Goal: Task Accomplishment & Management: Manage account settings

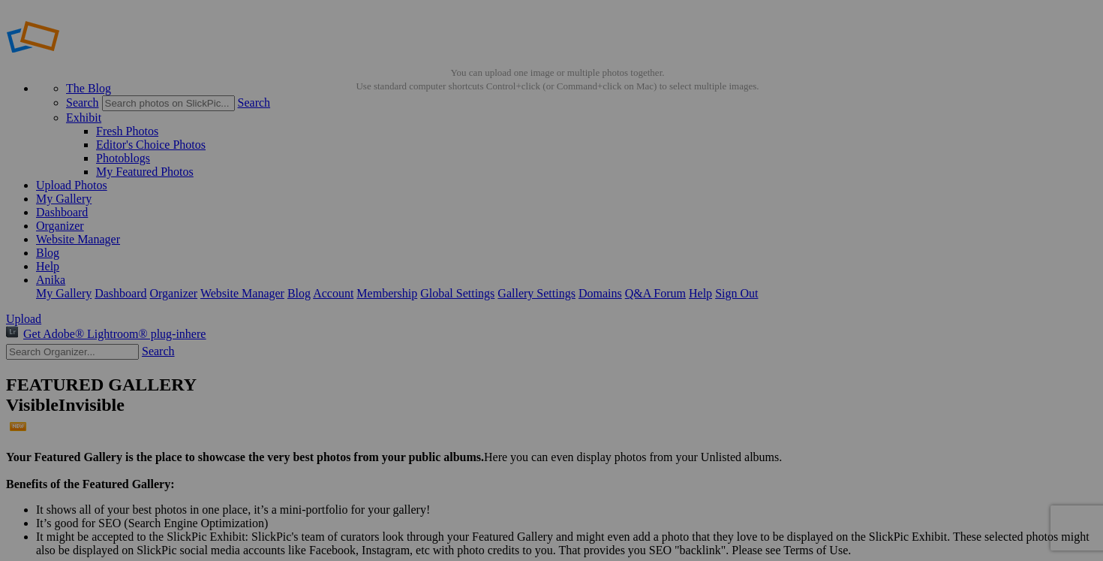
scroll to position [15, 0]
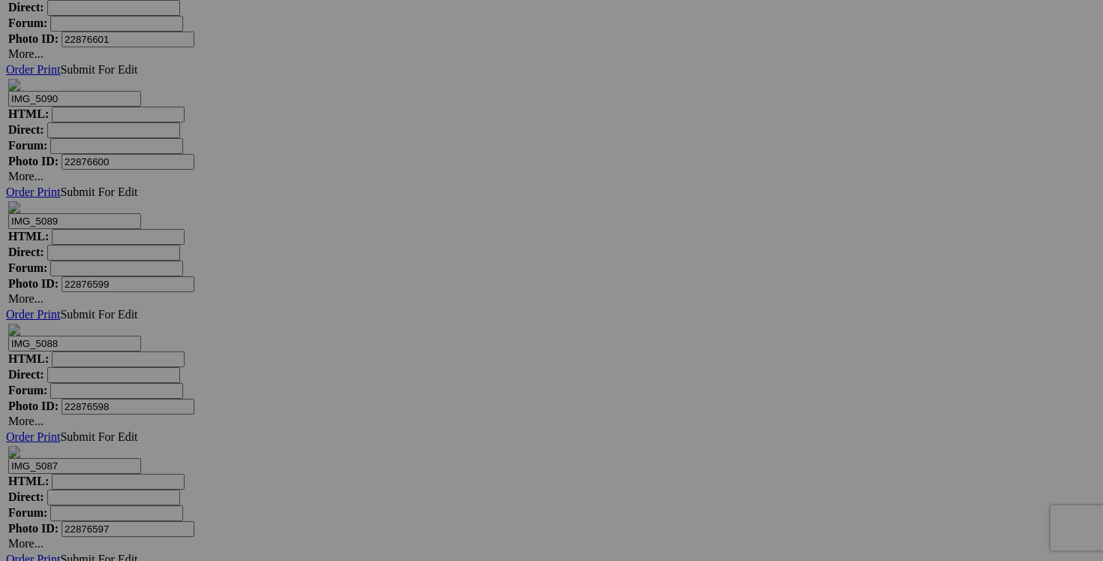
scroll to position [24407, 0]
click at [0, 0] on div "Comments Photo Details" at bounding box center [0, 0] width 0 height 0
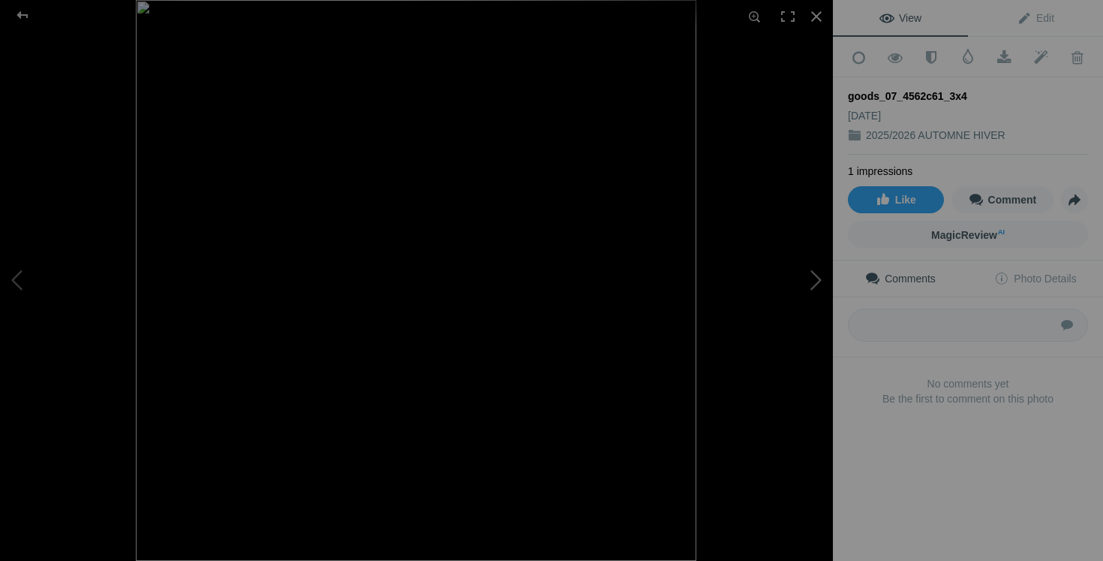
click at [810, 281] on button at bounding box center [776, 280] width 113 height 202
click at [816, 18] on div at bounding box center [816, 16] width 33 height 33
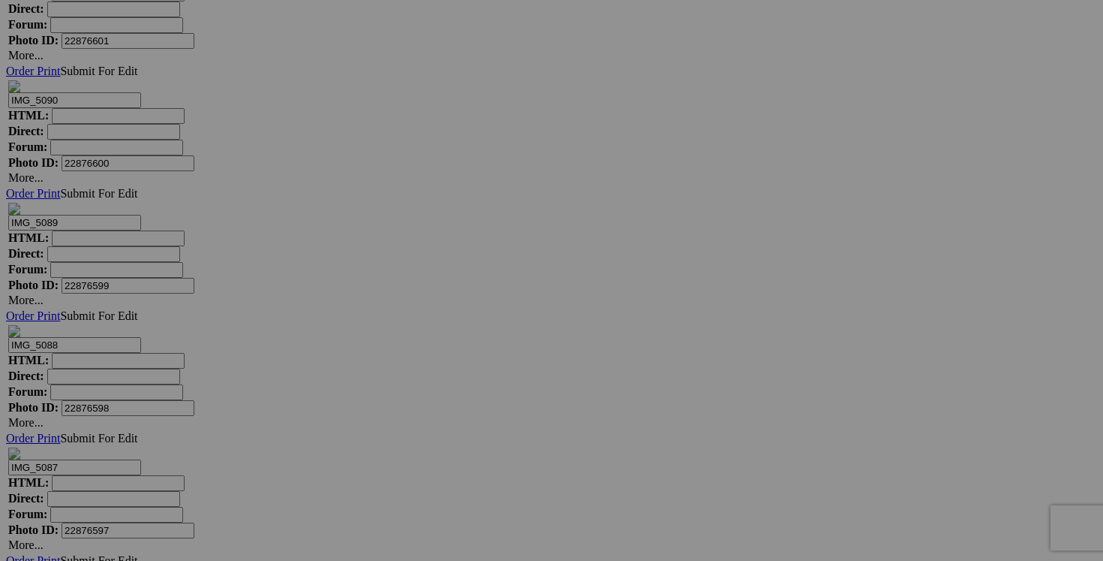
click at [452, 376] on link "Yes" at bounding box center [442, 378] width 17 height 13
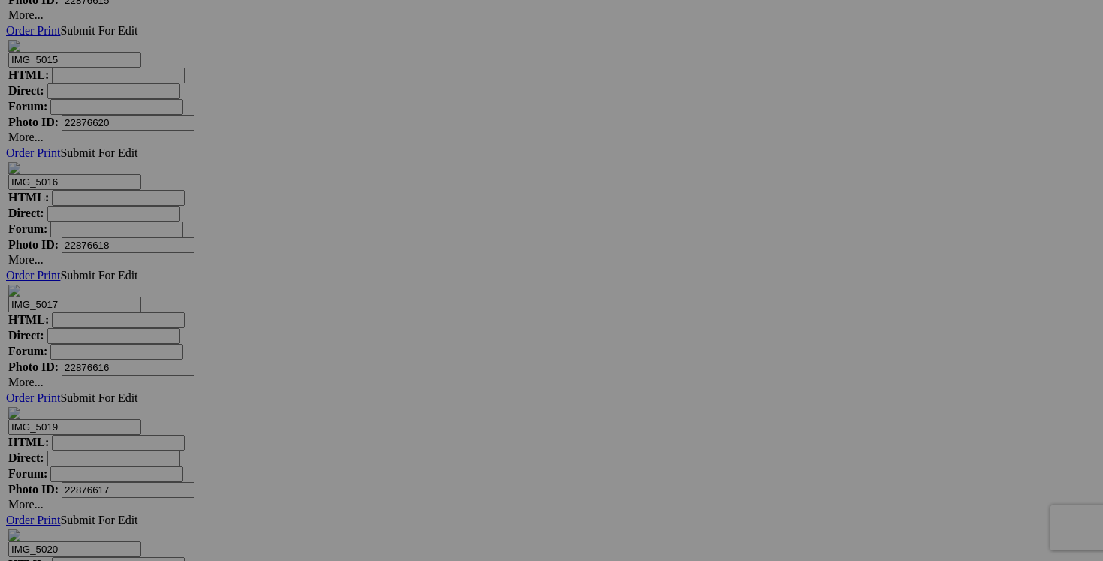
scroll to position [22855, 0]
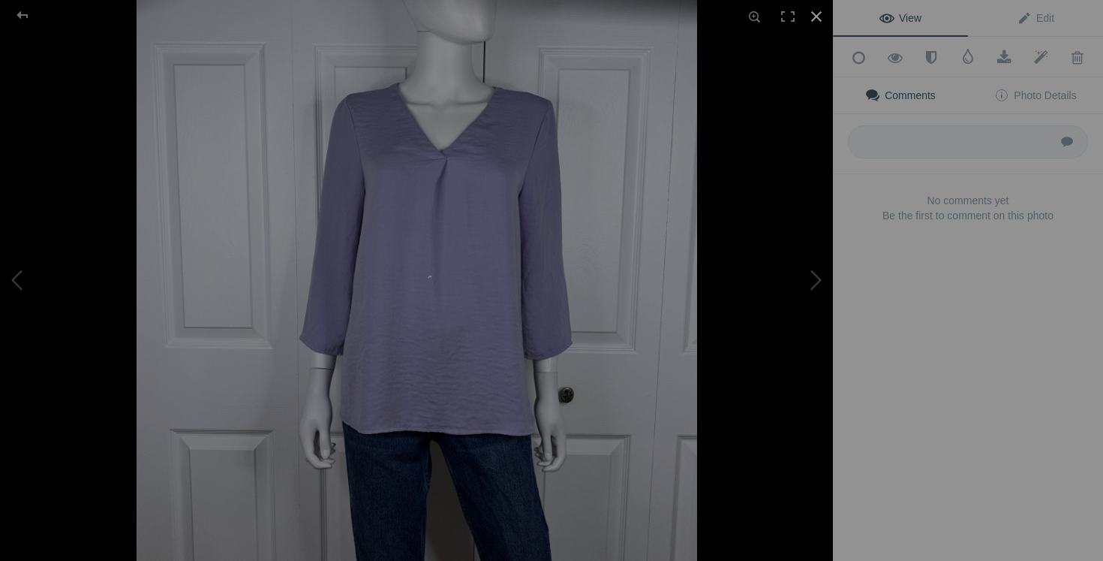
click at [819, 15] on div at bounding box center [816, 16] width 33 height 33
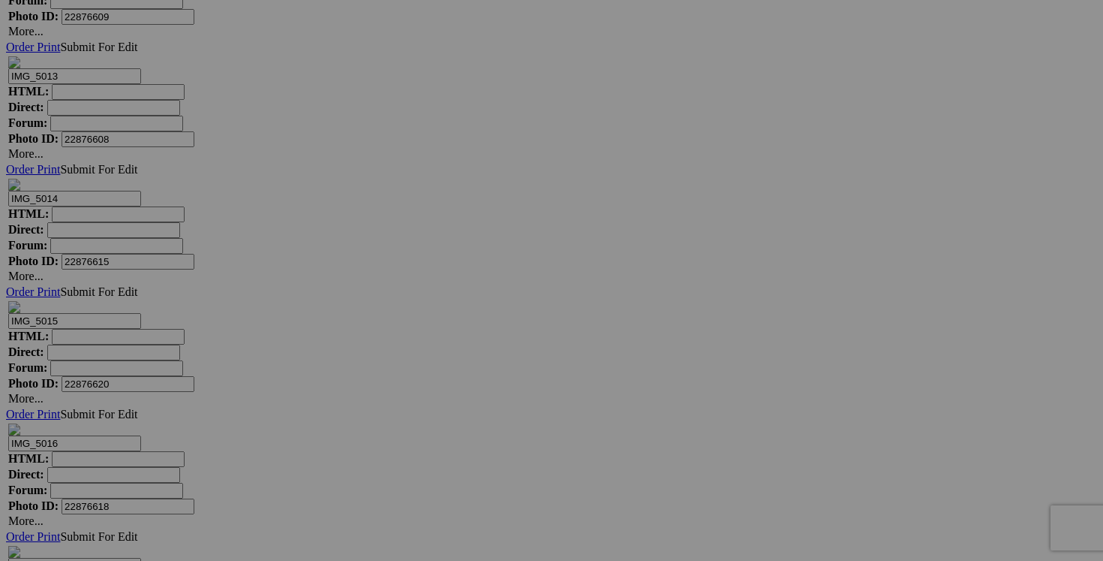
scroll to position [22575, 0]
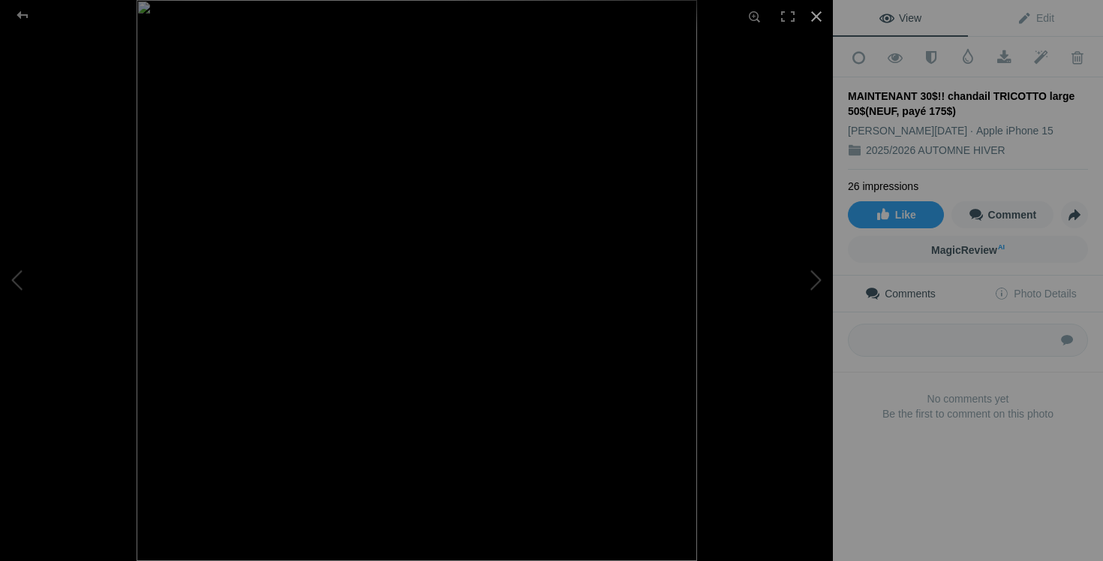
click at [819, 17] on div at bounding box center [816, 16] width 33 height 33
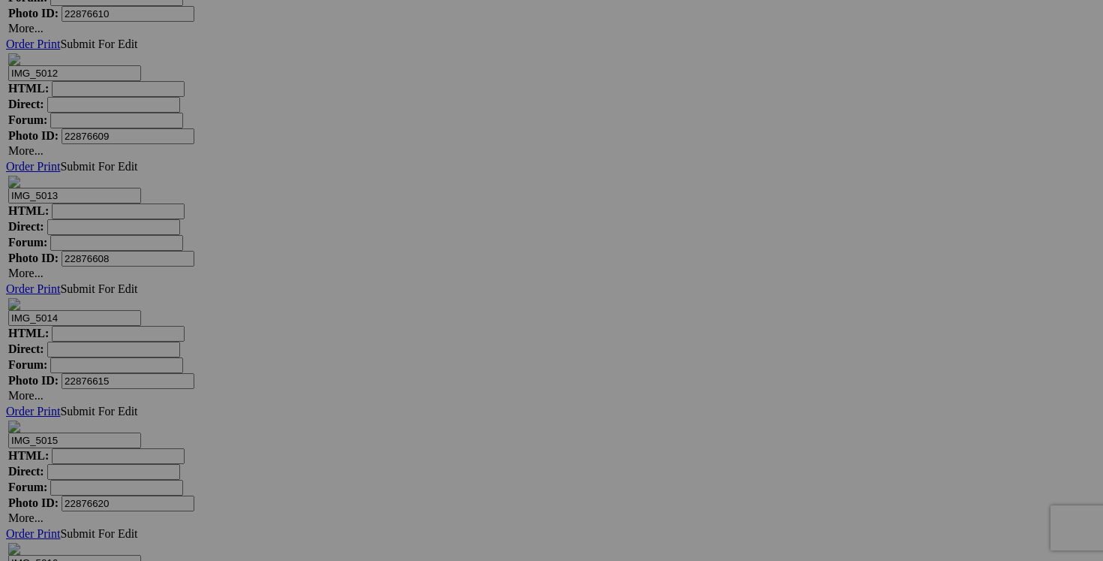
scroll to position [22470, 0]
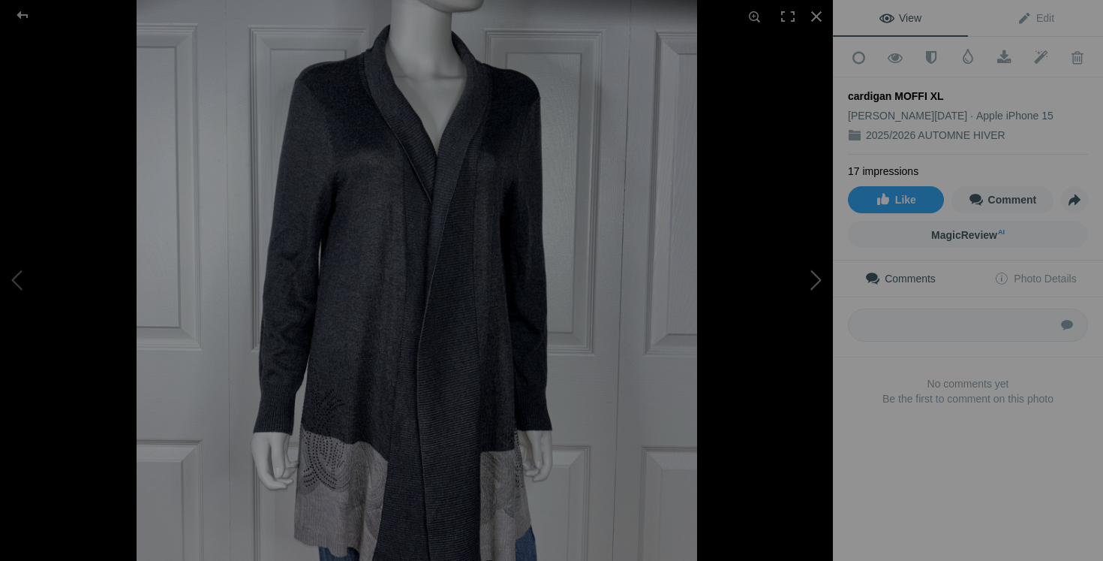
click at [821, 283] on button at bounding box center [776, 280] width 113 height 202
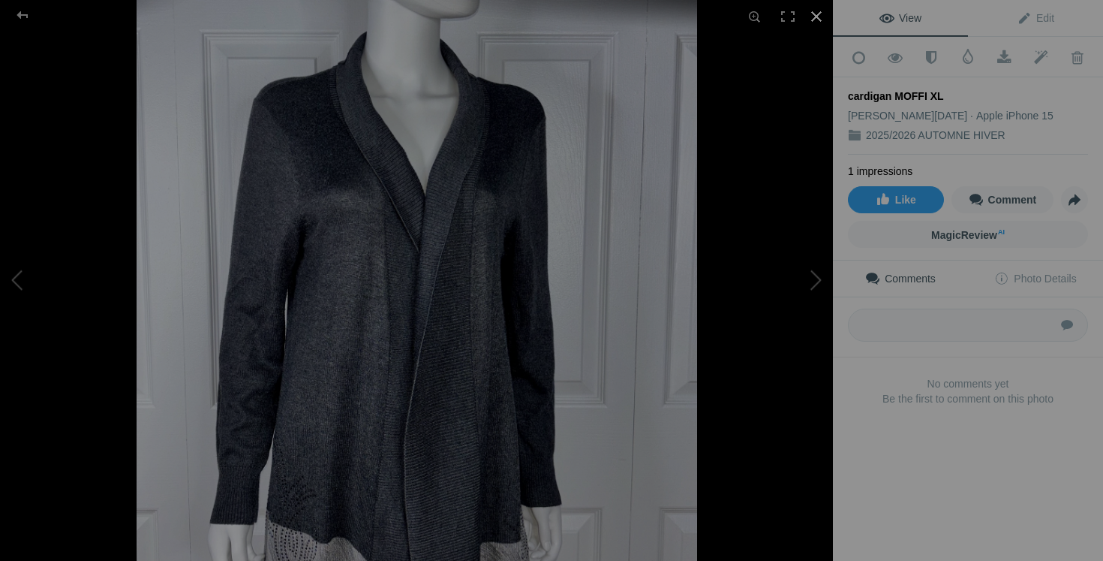
click at [814, 29] on div at bounding box center [816, 16] width 33 height 33
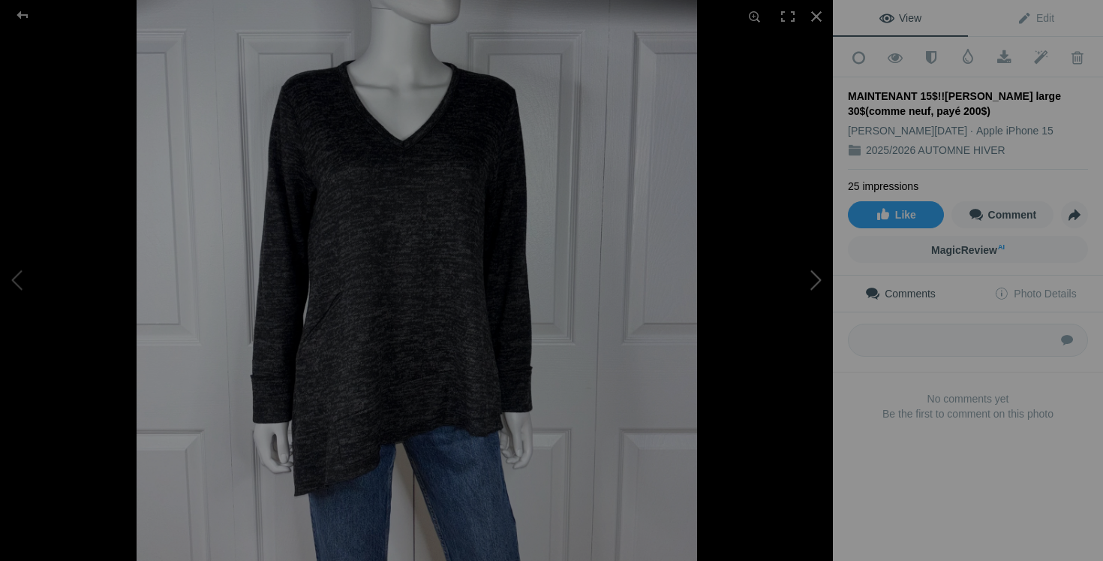
click at [811, 271] on button at bounding box center [776, 280] width 113 height 202
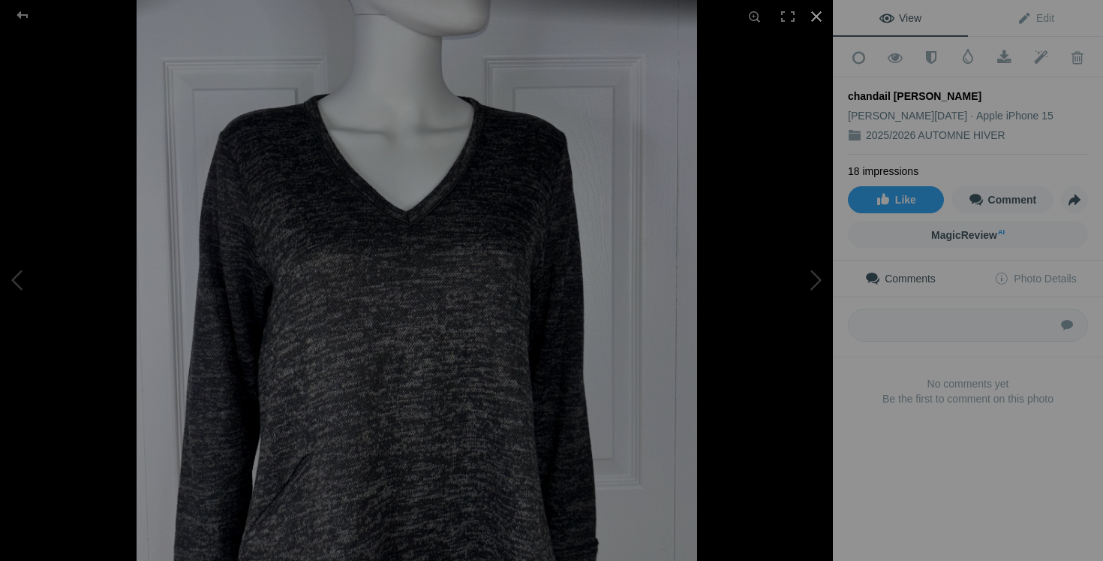
click at [819, 16] on div at bounding box center [816, 16] width 33 height 33
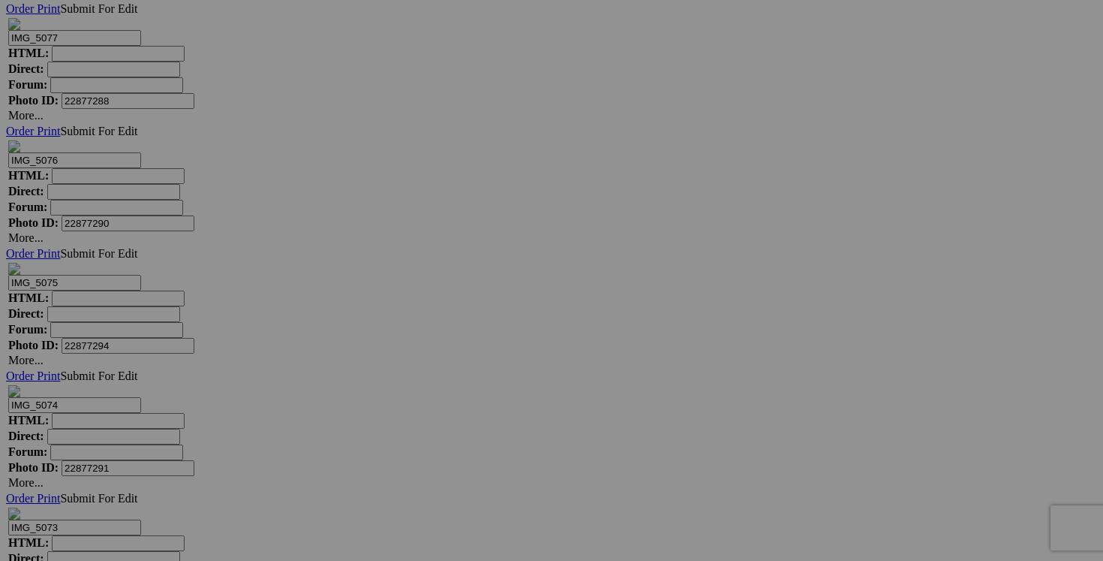
scroll to position [17378, 0]
